Goal: Communication & Community: Answer question/provide support

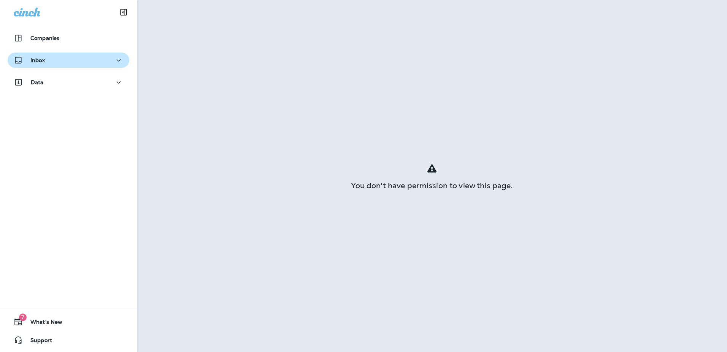
click at [117, 58] on icon "button" at bounding box center [118, 61] width 9 height 10
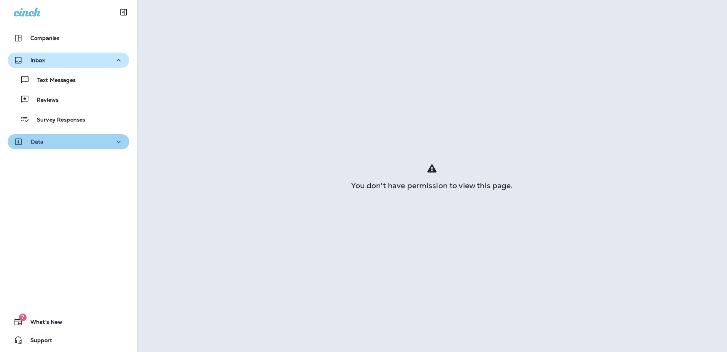
click at [116, 142] on icon "button" at bounding box center [118, 142] width 9 height 10
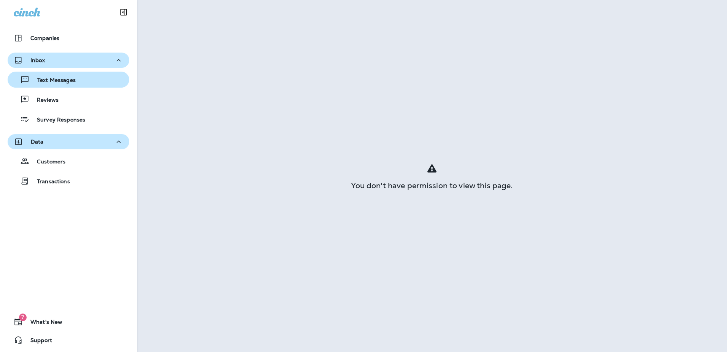
click at [55, 81] on p "Text Messages" at bounding box center [53, 80] width 46 height 7
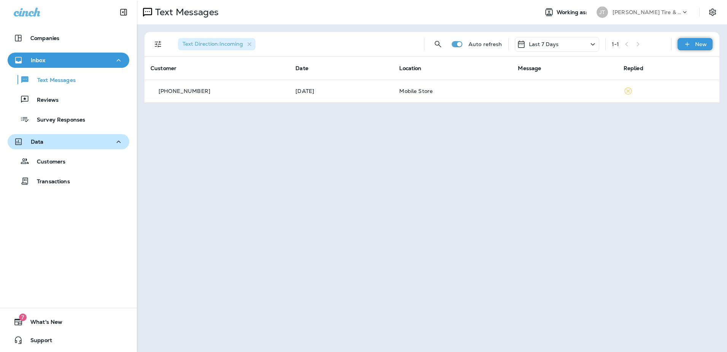
click at [691, 45] on icon at bounding box center [688, 44] width 8 height 8
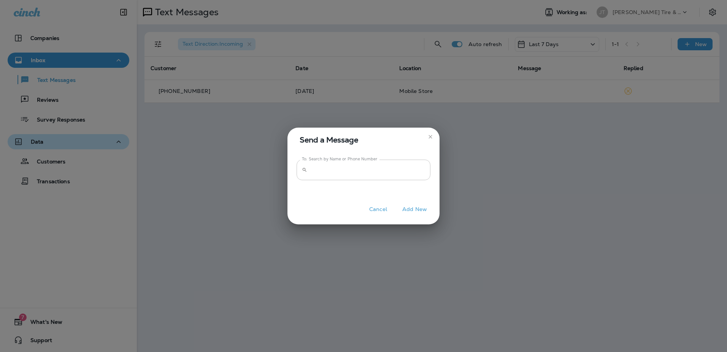
click at [357, 173] on input "To: Search by Name or Phone Number" at bounding box center [370, 169] width 120 height 20
click at [314, 173] on input "To: Search by Name or Phone Number" at bounding box center [370, 169] width 120 height 20
click at [372, 207] on button "Cancel" at bounding box center [378, 209] width 29 height 12
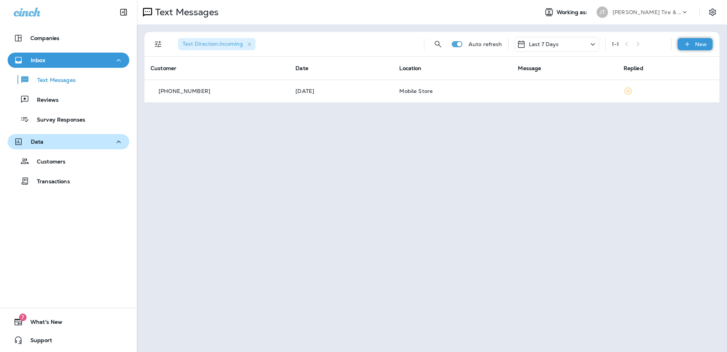
click at [695, 42] on div "New" at bounding box center [695, 44] width 35 height 12
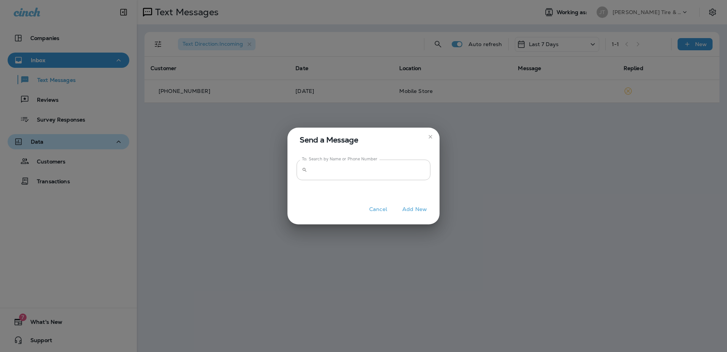
click at [334, 170] on input "To: Search by Name or Phone Number" at bounding box center [370, 169] width 120 height 20
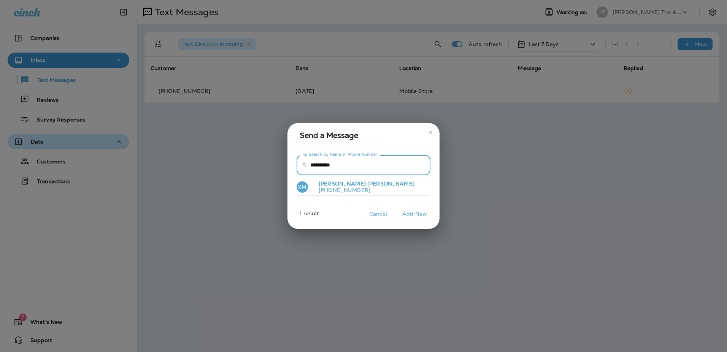
type input "**********"
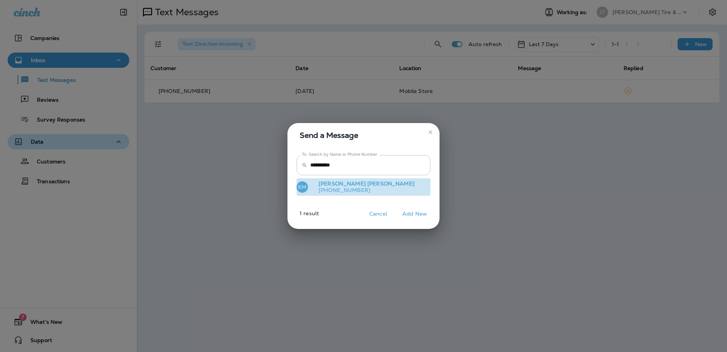
click at [339, 187] on p "[PHONE_NUMBER]" at bounding box center [364, 190] width 102 height 6
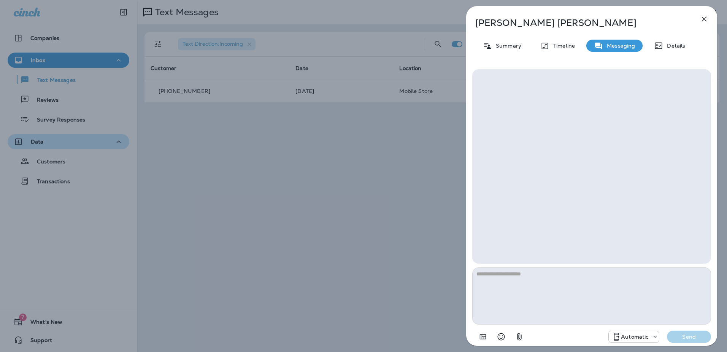
click at [495, 279] on textarea at bounding box center [592, 295] width 239 height 57
type textarea "**********"
click at [656, 335] on icon at bounding box center [656, 337] width 8 height 8
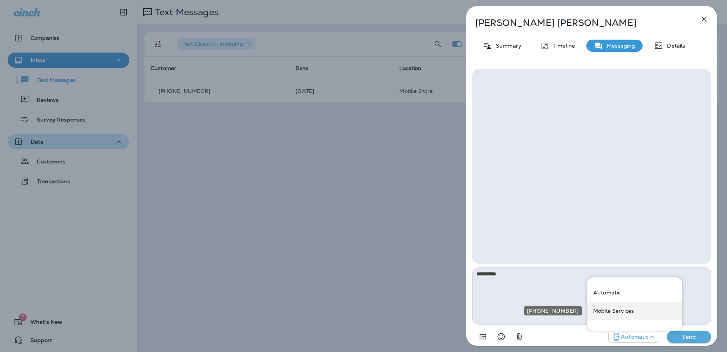
click at [632, 311] on p "Mobile Services" at bounding box center [614, 310] width 41 height 6
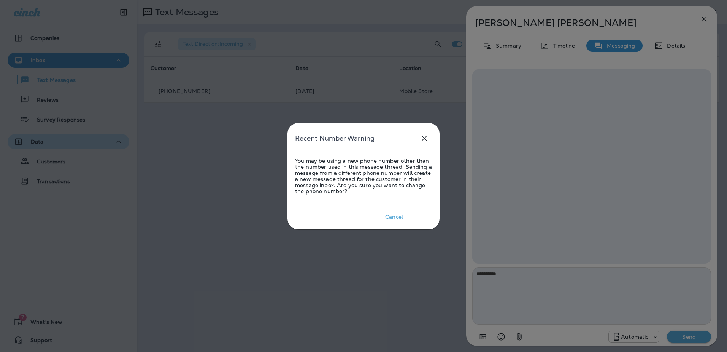
click at [417, 215] on div "Okay" at bounding box center [420, 216] width 13 height 6
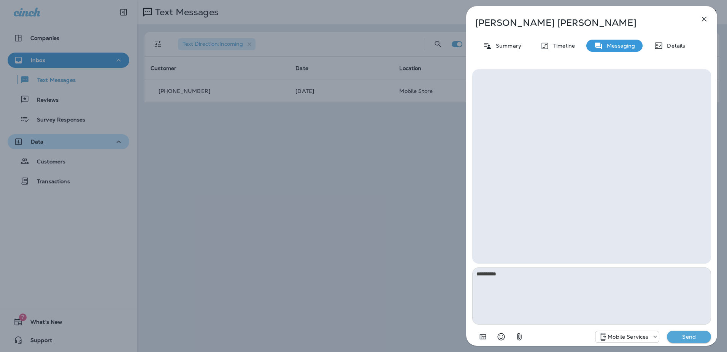
click at [694, 334] on p "Send" at bounding box center [689, 336] width 32 height 7
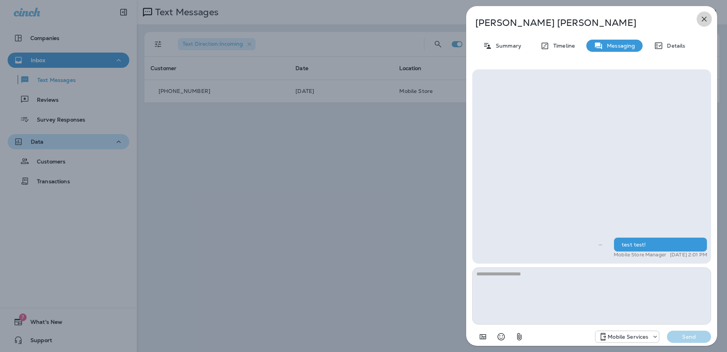
click at [708, 17] on icon "button" at bounding box center [704, 18] width 9 height 9
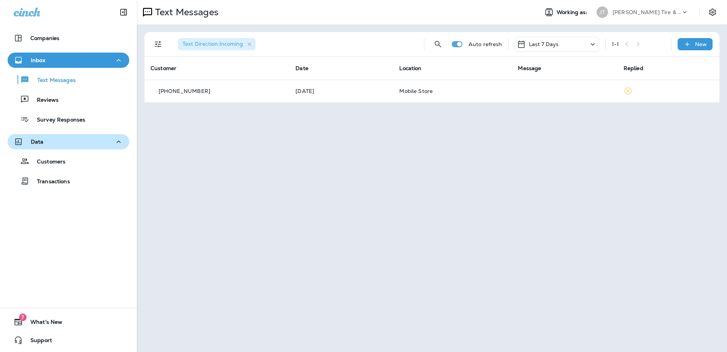
click at [25, 14] on icon at bounding box center [27, 12] width 27 height 9
click at [46, 100] on p "Reviews" at bounding box center [43, 100] width 29 height 7
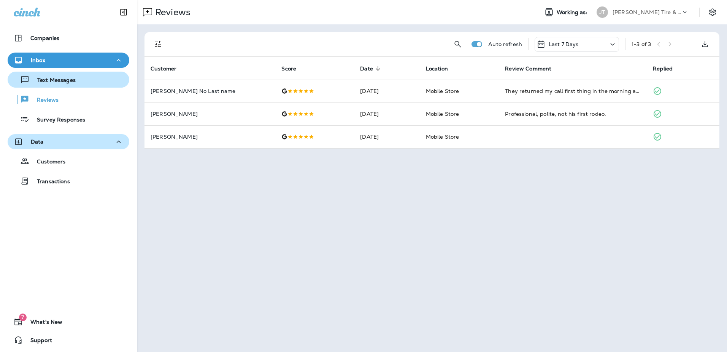
click at [60, 84] on p "Text Messages" at bounding box center [53, 80] width 46 height 7
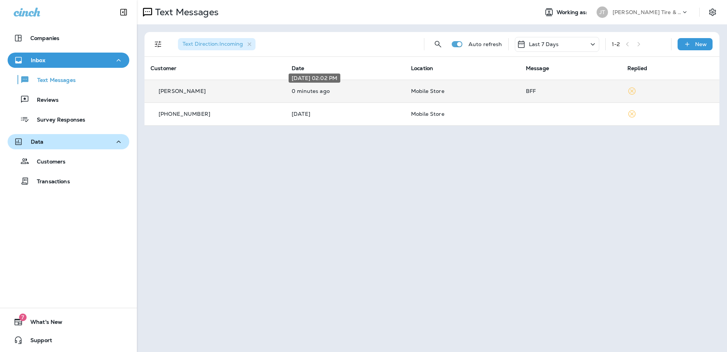
click at [326, 91] on p "0 minutes ago" at bounding box center [345, 91] width 107 height 6
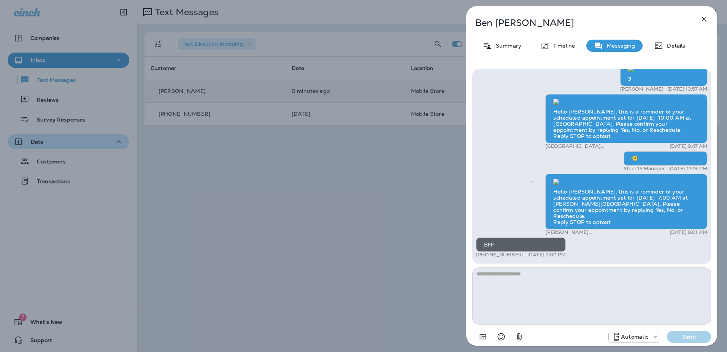
click at [346, 201] on div "[PERSON_NAME] Summary Timeline Messaging Details test [PERSON_NAME] [DATE] 10:1…" at bounding box center [363, 176] width 727 height 352
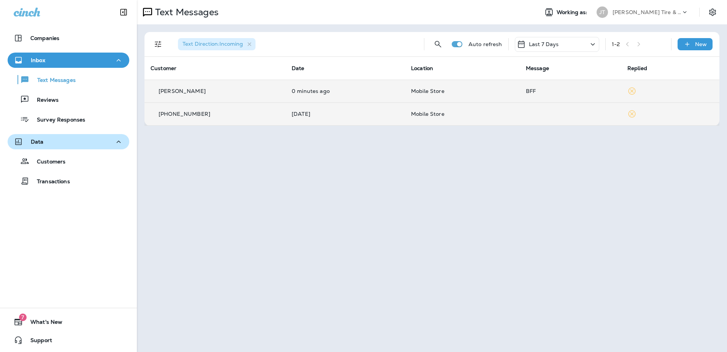
click at [302, 110] on td "[DATE]" at bounding box center [345, 113] width 119 height 23
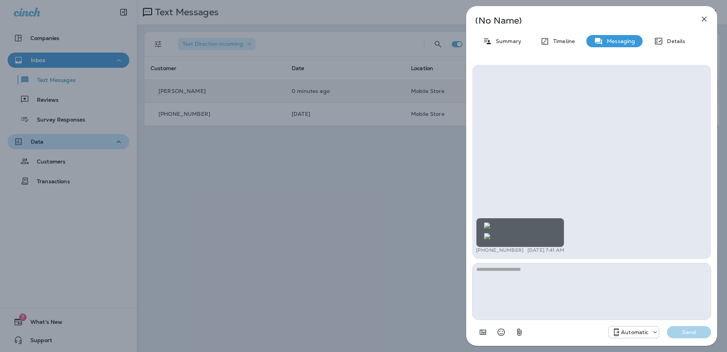
scroll to position [0, 0]
click at [383, 129] on div "(No Name) Summary Timeline Messaging Details +1 (712) 309-8338 [DATE] 7:41 AM A…" at bounding box center [363, 176] width 727 height 352
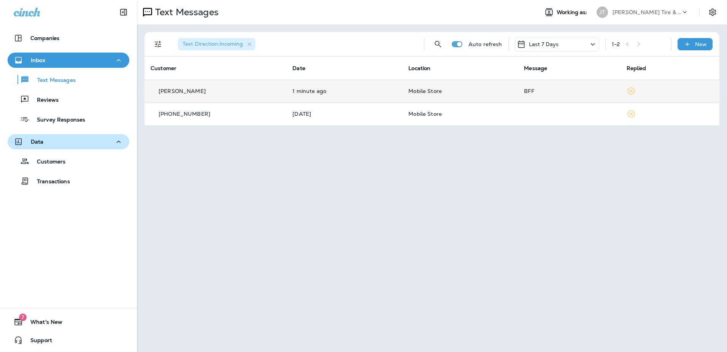
click at [215, 89] on div "[PERSON_NAME]" at bounding box center [216, 91] width 130 height 8
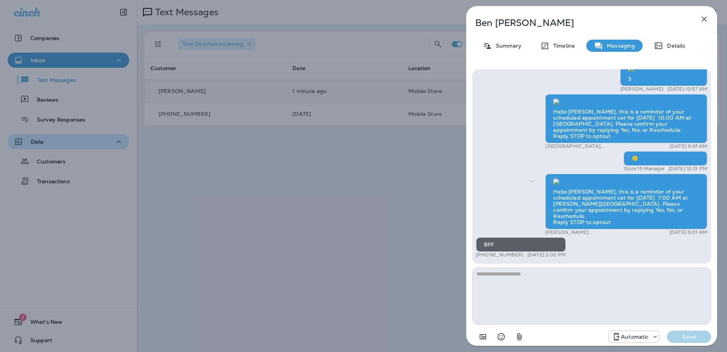
scroll to position [0, 0]
drag, startPoint x: 398, startPoint y: 162, endPoint x: 402, endPoint y: 163, distance: 4.3
click at [399, 163] on div "[PERSON_NAME] Summary Timeline Messaging Details test [PERSON_NAME] [DATE] 10:1…" at bounding box center [363, 176] width 727 height 352
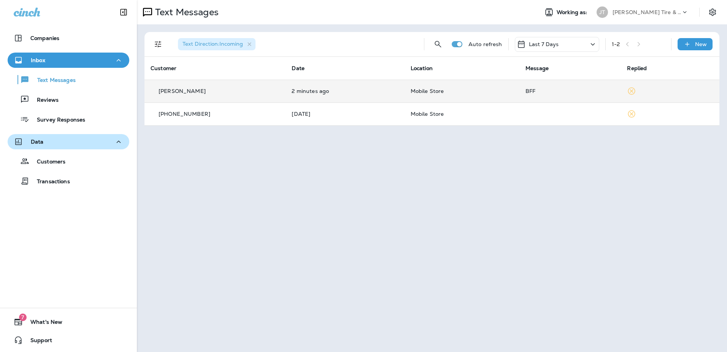
click at [684, 10] on icon at bounding box center [685, 12] width 8 height 8
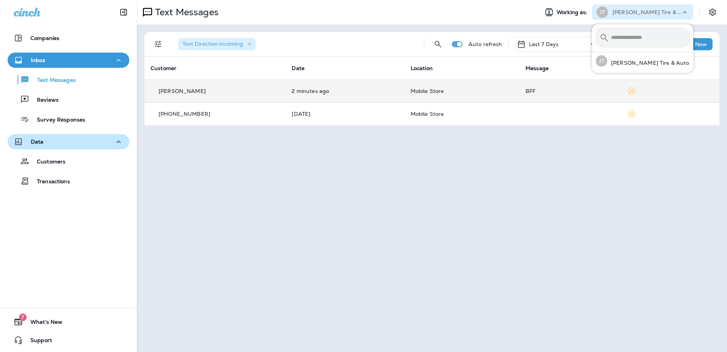
click at [632, 149] on div "Text Messages Working as: [PERSON_NAME] Tire & Auto Text Direction : Incoming A…" at bounding box center [432, 176] width 590 height 352
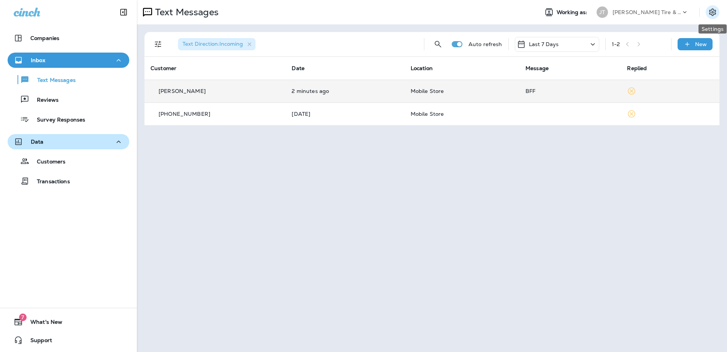
click at [709, 13] on icon "Settings" at bounding box center [712, 12] width 9 height 9
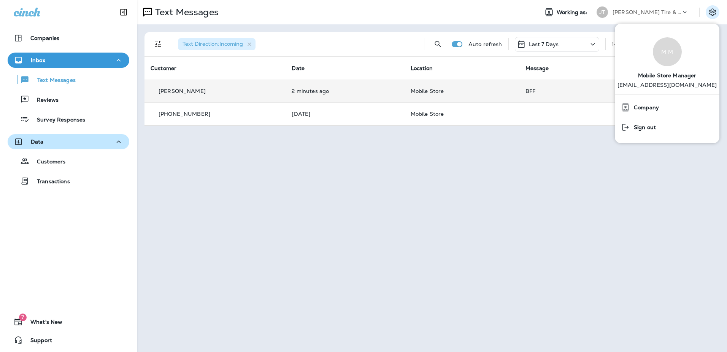
click at [635, 181] on div "Text Messages Working as: [PERSON_NAME] Tire & Auto Text Direction : Incoming A…" at bounding box center [432, 176] width 590 height 352
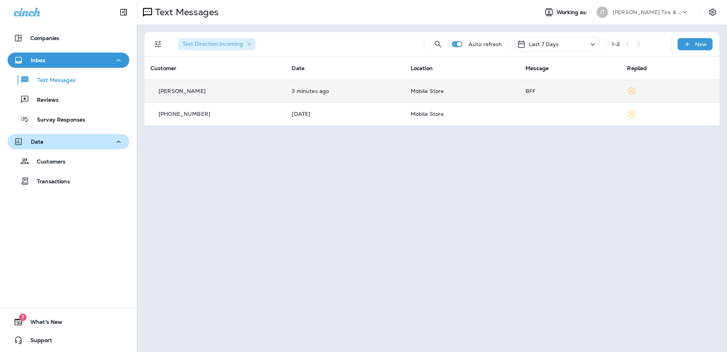
click at [682, 9] on icon at bounding box center [685, 12] width 8 height 8
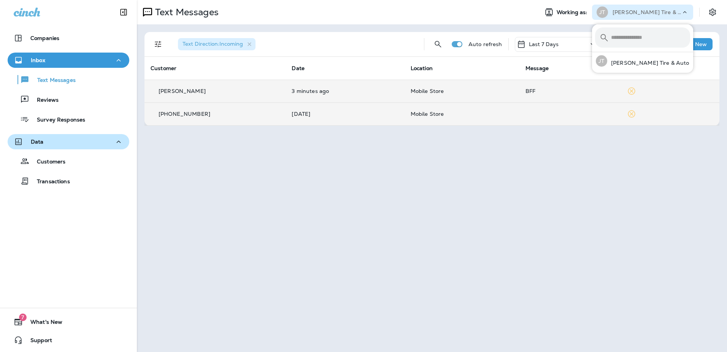
click at [676, 112] on td at bounding box center [670, 113] width 99 height 23
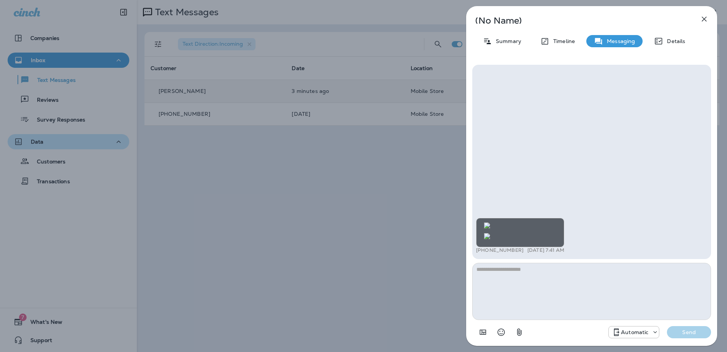
drag, startPoint x: 363, startPoint y: 193, endPoint x: 471, endPoint y: 129, distance: 126.2
click at [367, 190] on div "(No Name) Summary Timeline Messaging Details +1 (712) 309-8338 [DATE] 7:41 AM A…" at bounding box center [363, 176] width 727 height 352
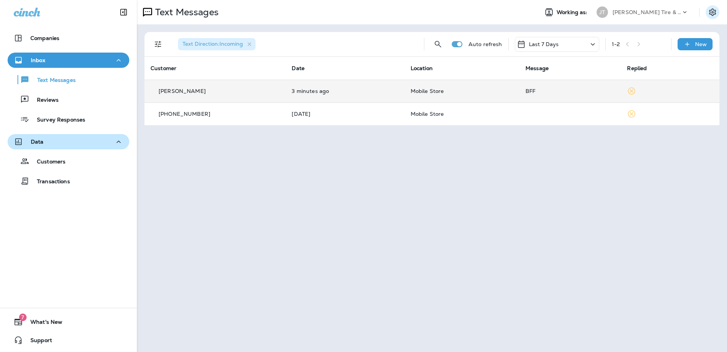
click at [715, 8] on icon "Settings" at bounding box center [712, 12] width 9 height 9
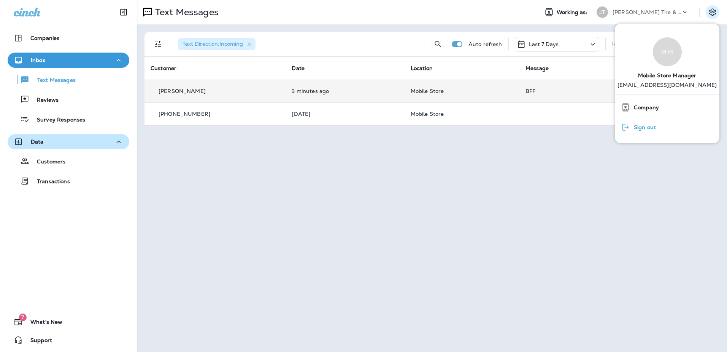
click at [644, 121] on div "Sign out" at bounding box center [638, 126] width 41 height 15
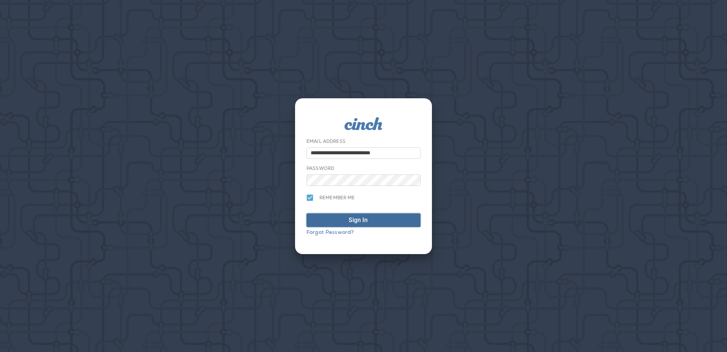
click at [354, 216] on div "Sign In" at bounding box center [358, 219] width 19 height 9
